Goal: Information Seeking & Learning: Learn about a topic

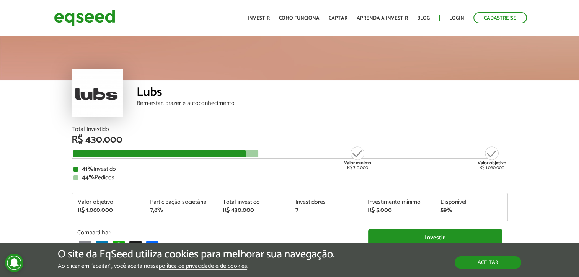
click at [459, 256] on button "Aceitar" at bounding box center [488, 262] width 67 height 12
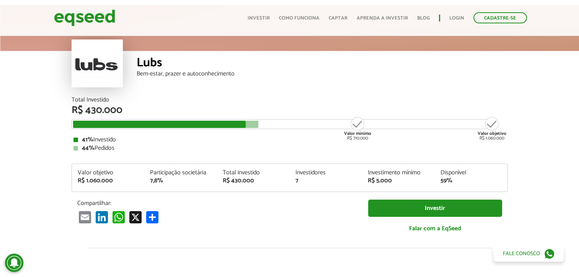
scroll to position [38, 0]
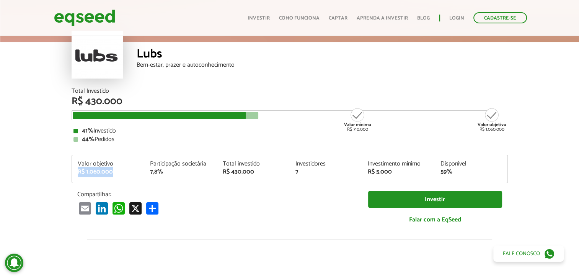
drag, startPoint x: 76, startPoint y: 172, endPoint x: 113, endPoint y: 172, distance: 37.1
click at [113, 172] on div "Valor objetivo R$ 1.060.000" at bounding box center [108, 168] width 73 height 14
drag, startPoint x: 233, startPoint y: 171, endPoint x: 258, endPoint y: 172, distance: 24.9
click at [258, 172] on div "R$ 430.000" at bounding box center [253, 172] width 61 height 6
drag, startPoint x: 258, startPoint y: 172, endPoint x: 295, endPoint y: 165, distance: 38.4
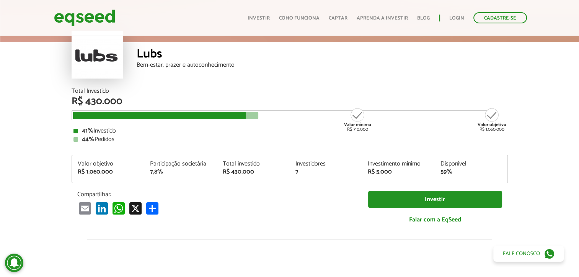
click at [295, 165] on div "Investidores 7" at bounding box center [325, 168] width 73 height 14
drag, startPoint x: 294, startPoint y: 172, endPoint x: 301, endPoint y: 172, distance: 6.5
click at [301, 172] on div "Investidores 7" at bounding box center [325, 168] width 73 height 14
drag, startPoint x: 301, startPoint y: 172, endPoint x: 293, endPoint y: 205, distance: 34.3
click at [293, 205] on div "Email LinkedIn WhatsApp X Compartilhar" at bounding box center [216, 208] width 279 height 13
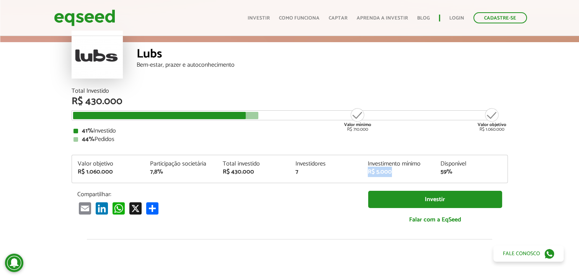
drag, startPoint x: 365, startPoint y: 169, endPoint x: 395, endPoint y: 171, distance: 29.9
click at [395, 171] on div "Investimento mínimo R$ 5.000" at bounding box center [398, 168] width 73 height 14
drag, startPoint x: 395, startPoint y: 171, endPoint x: 343, endPoint y: 204, distance: 61.9
click at [343, 204] on div "Email LinkedIn WhatsApp X Compartilhar" at bounding box center [216, 208] width 279 height 13
drag, startPoint x: 444, startPoint y: 160, endPoint x: 462, endPoint y: 168, distance: 20.1
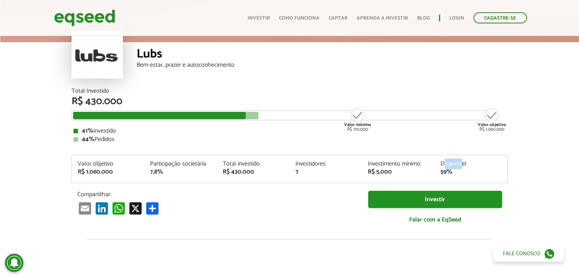
click at [462, 167] on div "Disponível" at bounding box center [470, 164] width 61 height 6
click at [326, 208] on div "Email LinkedIn WhatsApp X Compartilhar" at bounding box center [216, 208] width 279 height 13
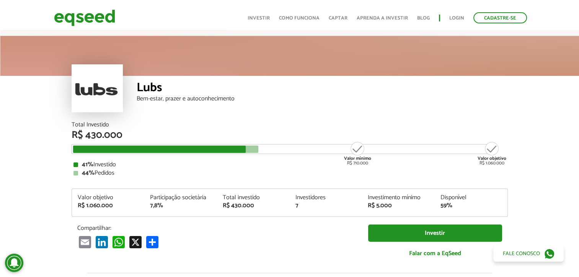
scroll to position [0, 0]
